Goal: Navigation & Orientation: Find specific page/section

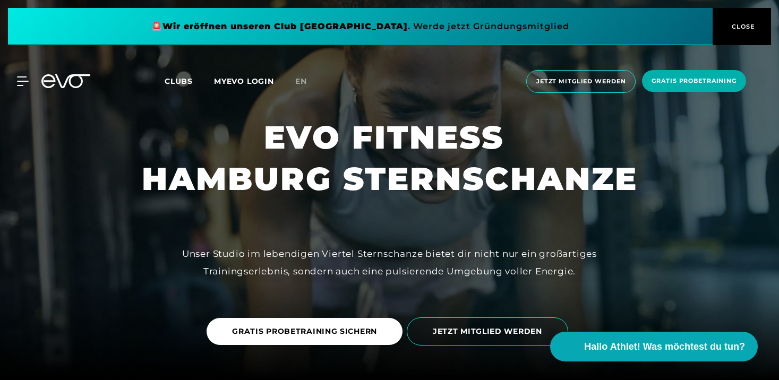
click at [751, 18] on button "CLOSE" at bounding box center [742, 26] width 58 height 37
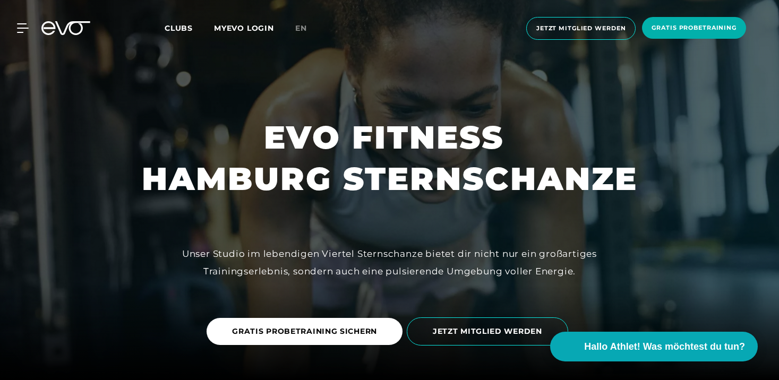
click at [64, 26] on icon at bounding box center [65, 28] width 49 height 14
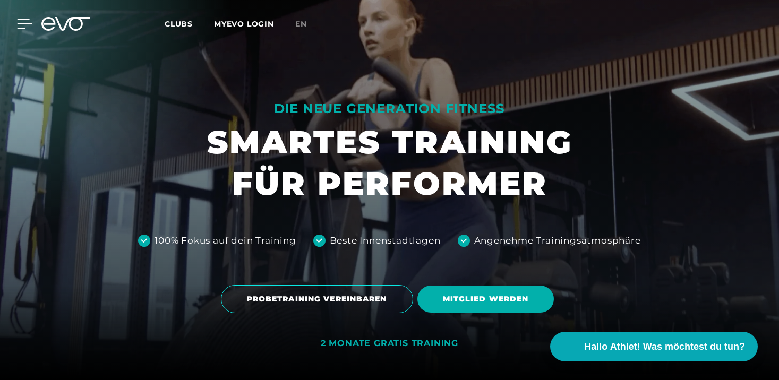
click at [21, 24] on icon at bounding box center [24, 24] width 15 height 10
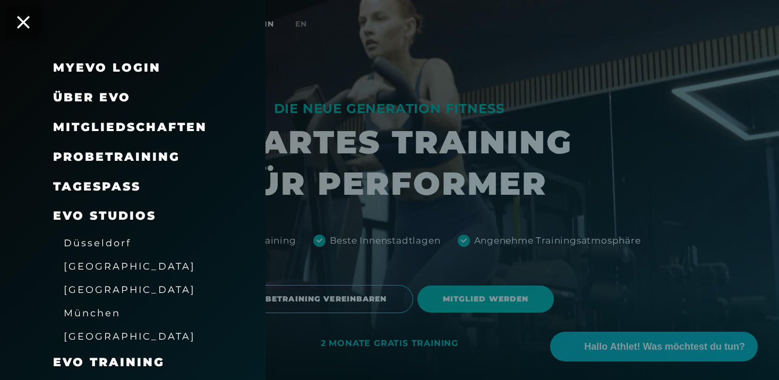
click at [105, 95] on span "Über EVO" at bounding box center [92, 97] width 78 height 14
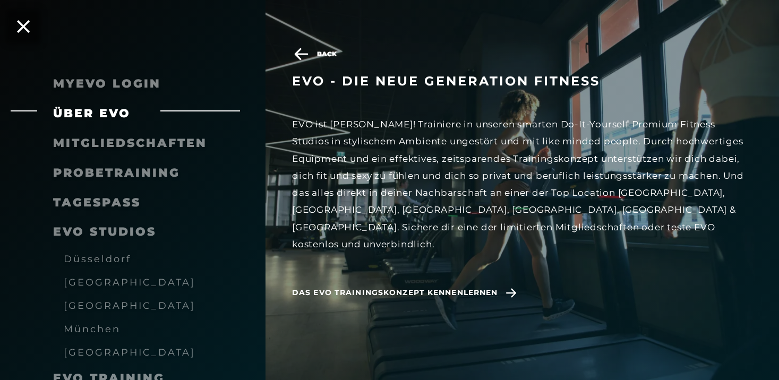
scroll to position [41, 0]
click at [512, 288] on icon at bounding box center [511, 292] width 10 height 9
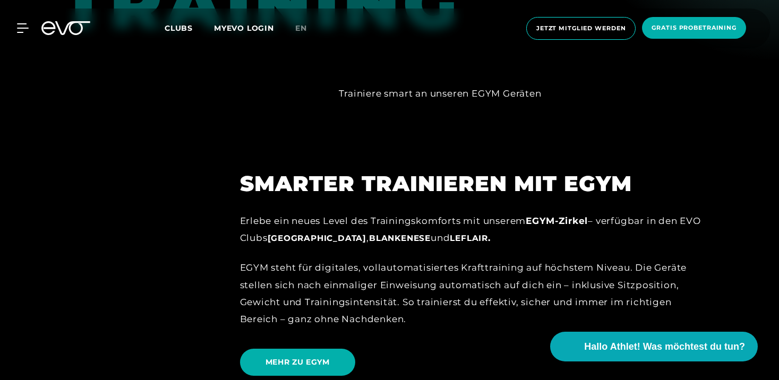
scroll to position [1003, 0]
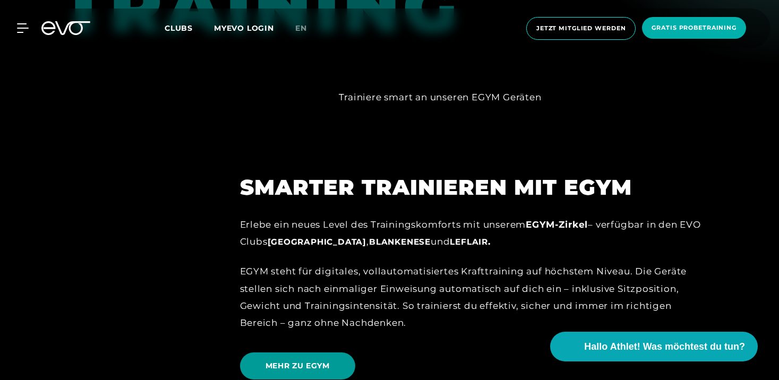
click at [310, 353] on span "MEHR ZU EGYM" at bounding box center [297, 366] width 115 height 27
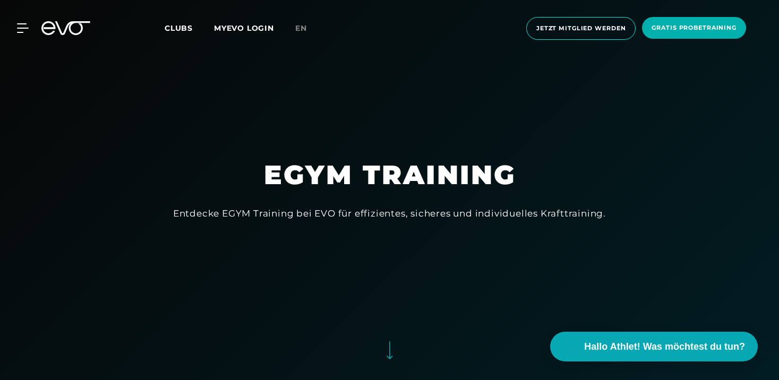
click at [186, 26] on span "Clubs" at bounding box center [179, 28] width 28 height 10
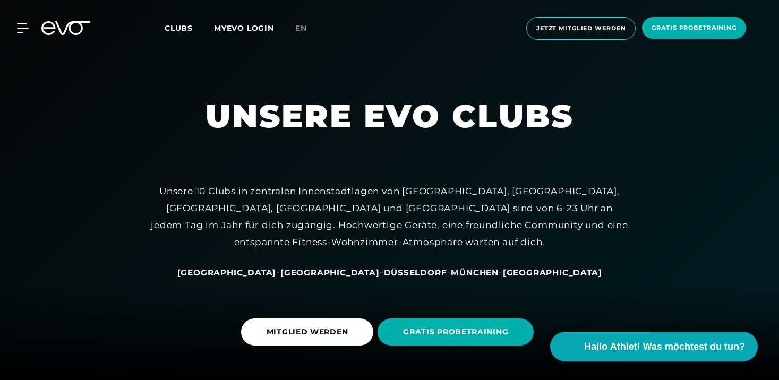
click at [277, 271] on span "[GEOGRAPHIC_DATA]" at bounding box center [226, 273] width 99 height 10
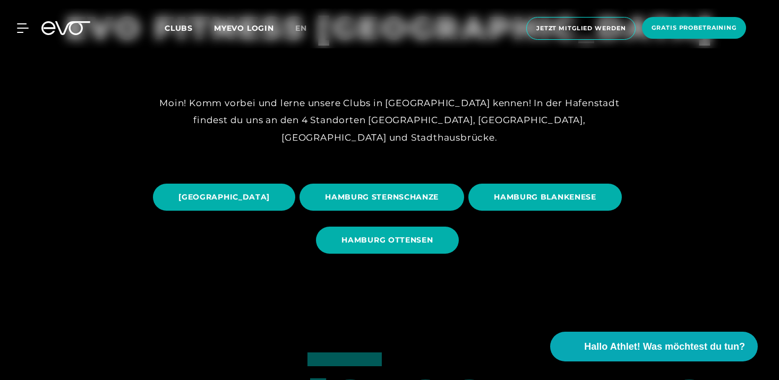
scroll to position [101, 0]
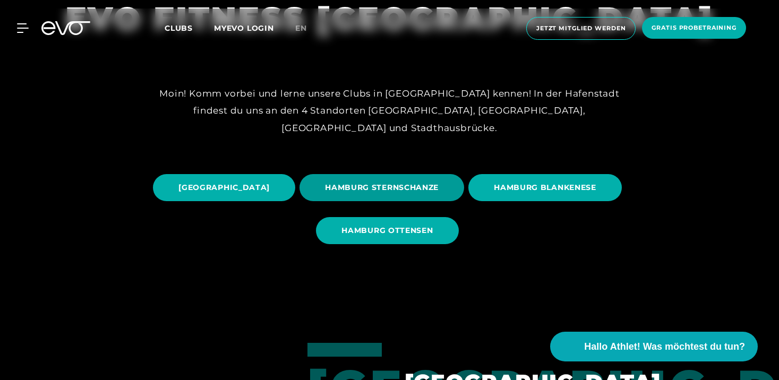
click at [464, 177] on span "HAMBURG STERNSCHANZE" at bounding box center [382, 187] width 165 height 27
